Goal: Check status: Check status

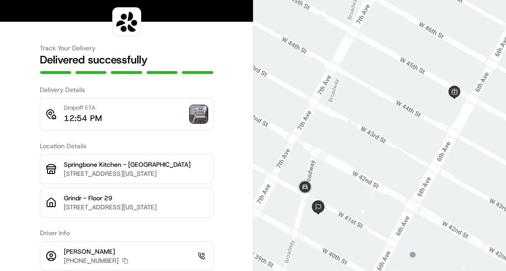
click at [226, 42] on div "Track Your Delivery Delivered successfully Delivery Details Dropoff ETA 12:54 P…" at bounding box center [126, 157] width 253 height 314
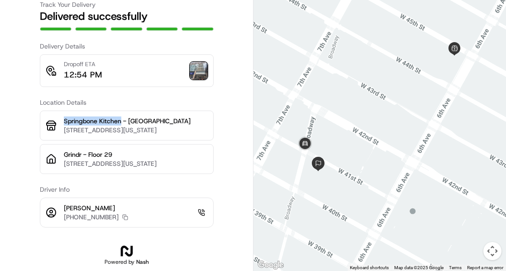
drag, startPoint x: 64, startPoint y: 118, endPoint x: 120, endPoint y: 119, distance: 56.6
click at [120, 119] on p "Springbone Kitchen - [GEOGRAPHIC_DATA]" at bounding box center [136, 120] width 144 height 9
copy p "Springbone Kitchen"
click at [76, 126] on p "[STREET_ADDRESS][US_STATE]" at bounding box center [136, 129] width 144 height 9
drag, startPoint x: 77, startPoint y: 121, endPoint x: 162, endPoint y: 116, distance: 85.2
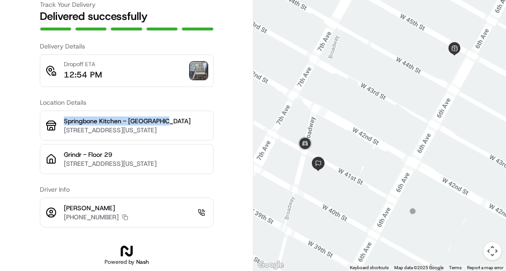
click at [162, 116] on p "Springbone Kitchen - [GEOGRAPHIC_DATA]" at bounding box center [136, 120] width 144 height 9
copy p "Springbone Kitchen - [GEOGRAPHIC_DATA]"
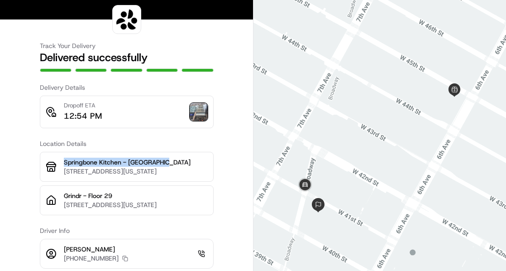
scroll to position [0, 0]
